Goal: Find specific page/section: Find specific page/section

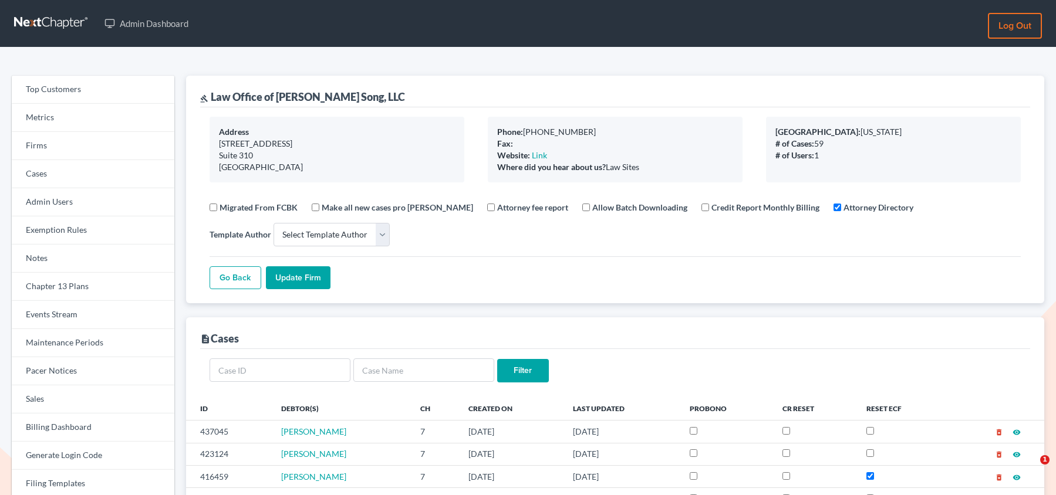
select select
drag, startPoint x: 0, startPoint y: 0, endPoint x: 60, endPoint y: 154, distance: 165.3
click at [60, 154] on link "Firms" at bounding box center [93, 146] width 163 height 28
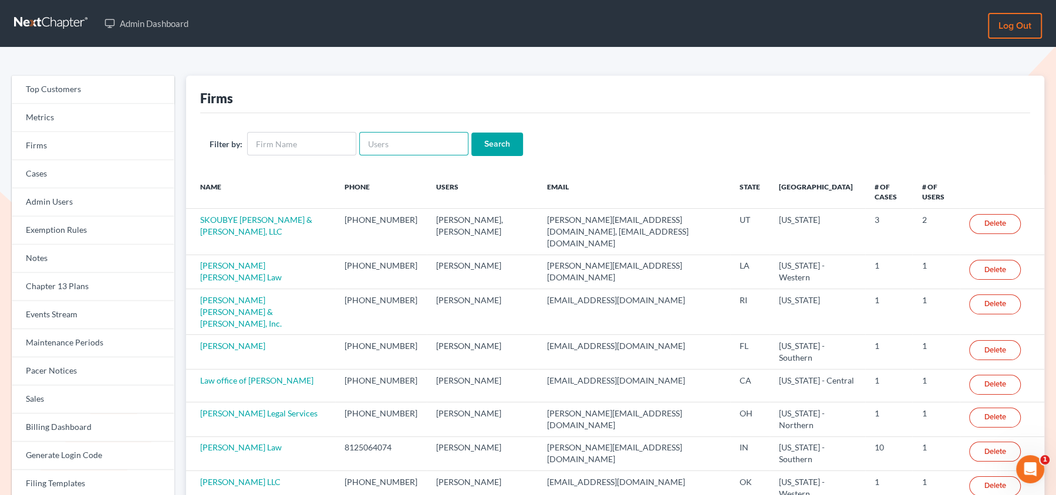
click at [389, 144] on input "text" at bounding box center [413, 143] width 109 height 23
paste input "[EMAIL_ADDRESS][DOMAIN_NAME]"
type input "[EMAIL_ADDRESS][DOMAIN_NAME]"
click at [471, 133] on input "Search" at bounding box center [497, 144] width 52 height 23
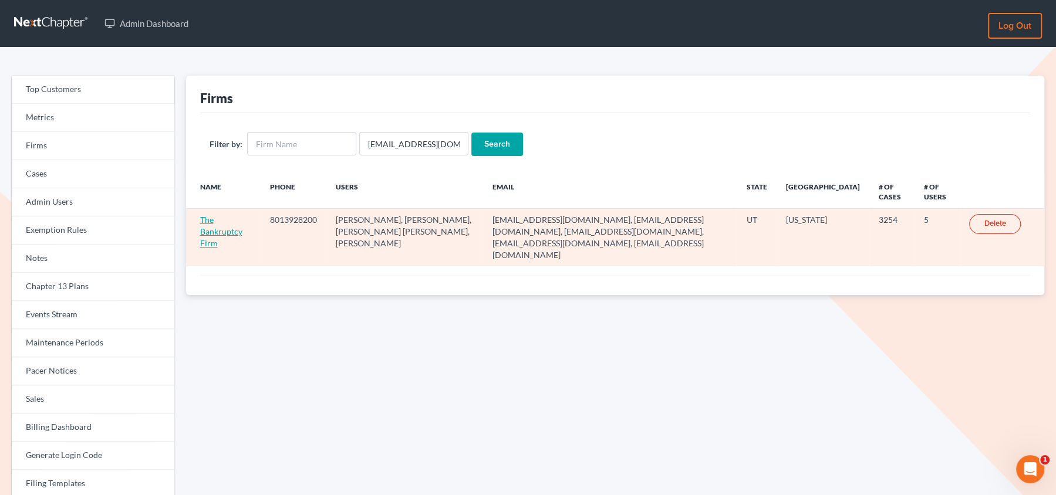
click at [222, 229] on link "The Bankruptcy Firm" at bounding box center [221, 231] width 42 height 33
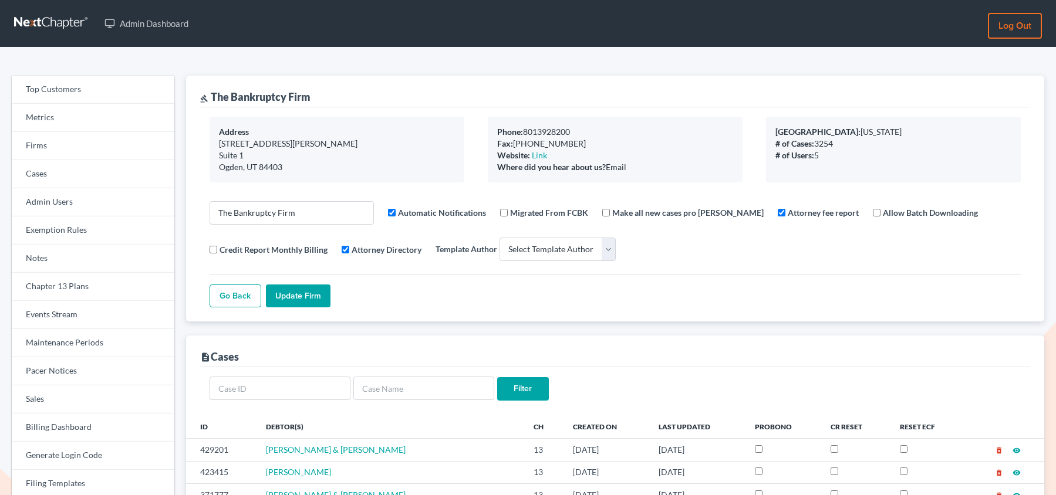
select select
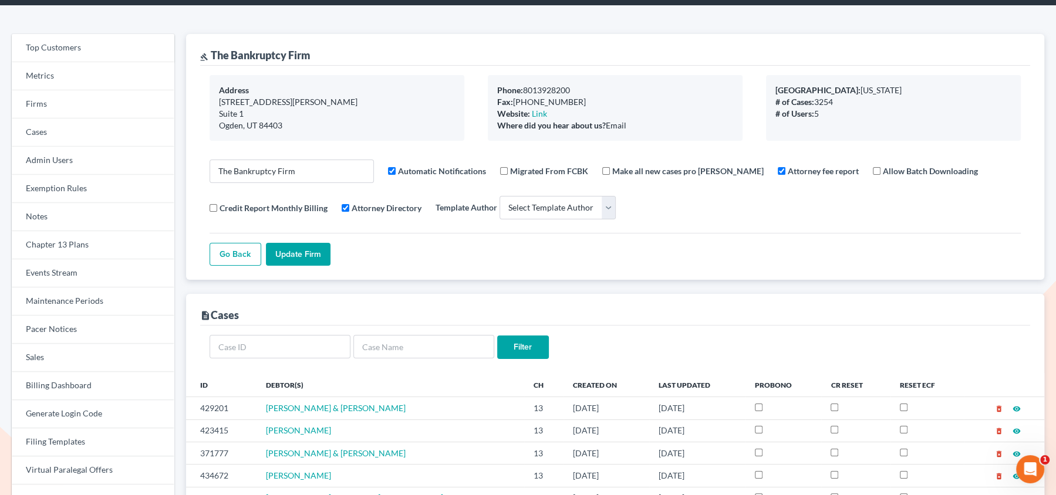
scroll to position [43, 0]
